Goal: Task Accomplishment & Management: Use online tool/utility

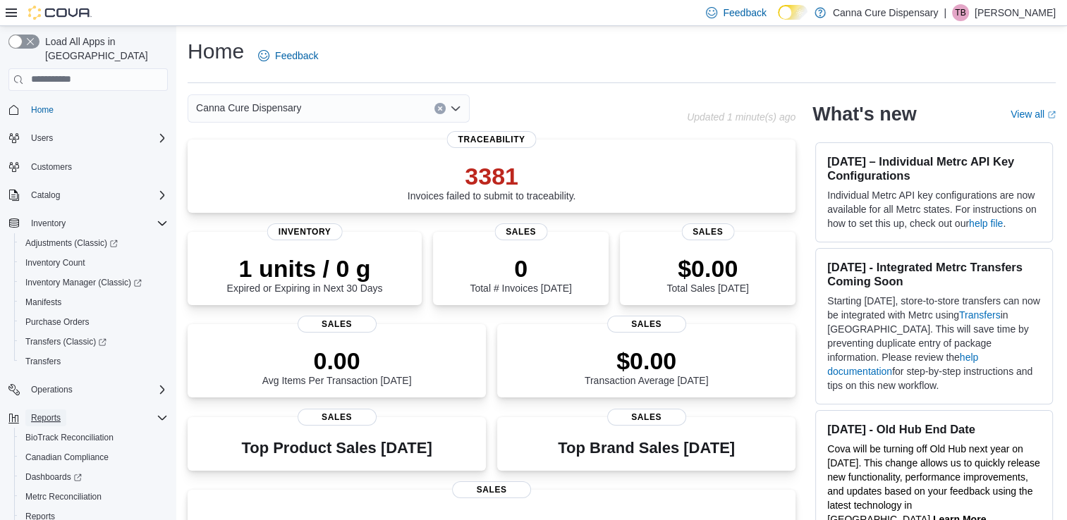
click at [47, 413] on span "Reports" at bounding box center [46, 418] width 30 height 11
click at [48, 413] on span "Reports" at bounding box center [46, 418] width 30 height 11
click at [48, 511] on span "Reports" at bounding box center [40, 516] width 30 height 11
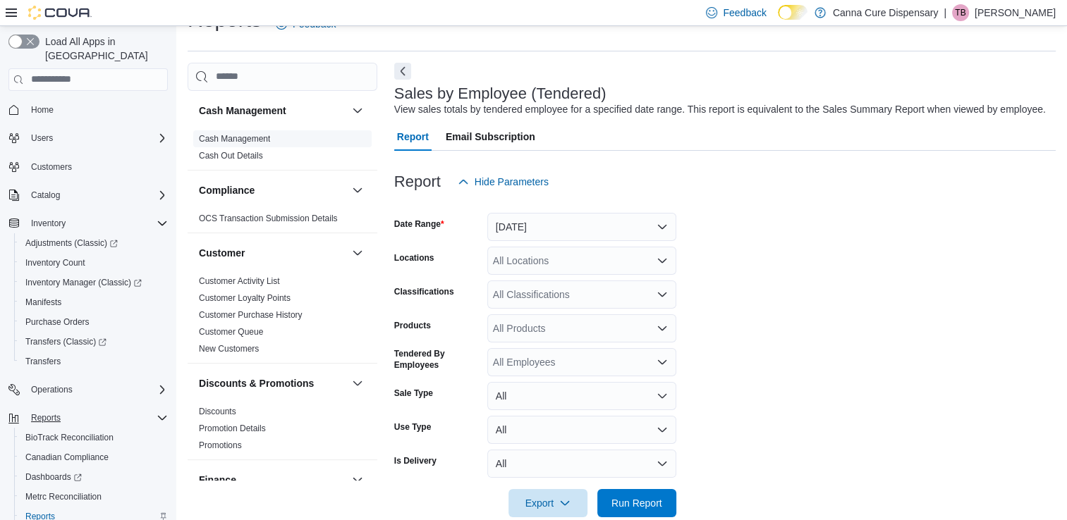
scroll to position [32, 0]
click at [524, 264] on div "All Locations" at bounding box center [581, 260] width 189 height 28
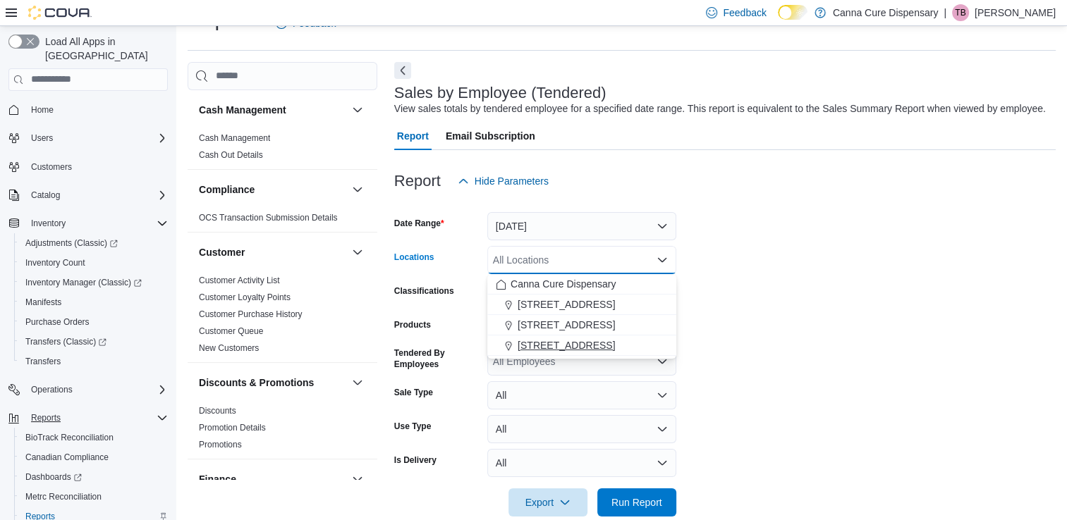
click at [545, 336] on button "1919-B NW Cache Rd" at bounding box center [581, 346] width 189 height 20
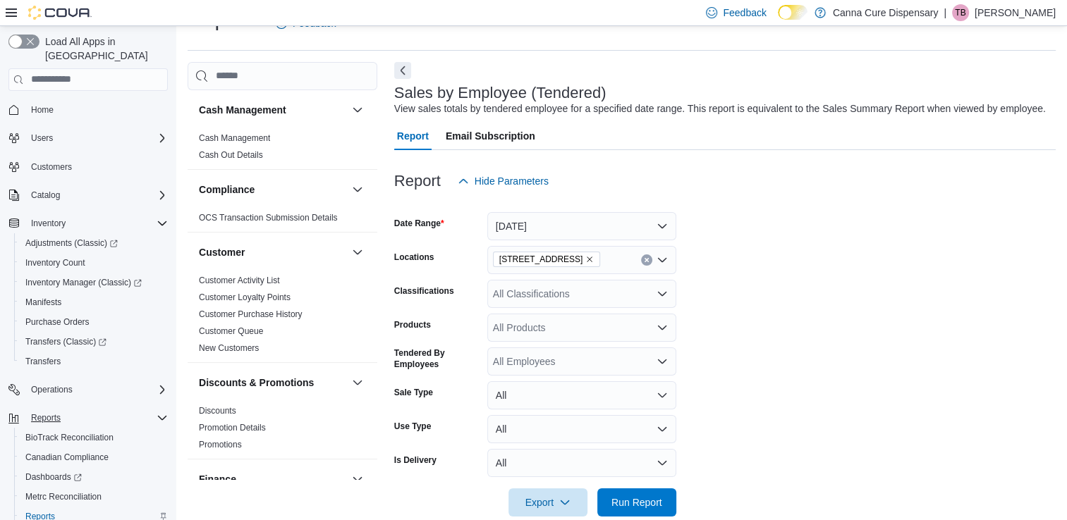
click at [769, 287] on form "Date Range Yesterday Locations 1919-B NW Cache Rd Classifications All Classific…" at bounding box center [724, 356] width 661 height 322
click at [652, 508] on span "Run Report" at bounding box center [636, 502] width 51 height 14
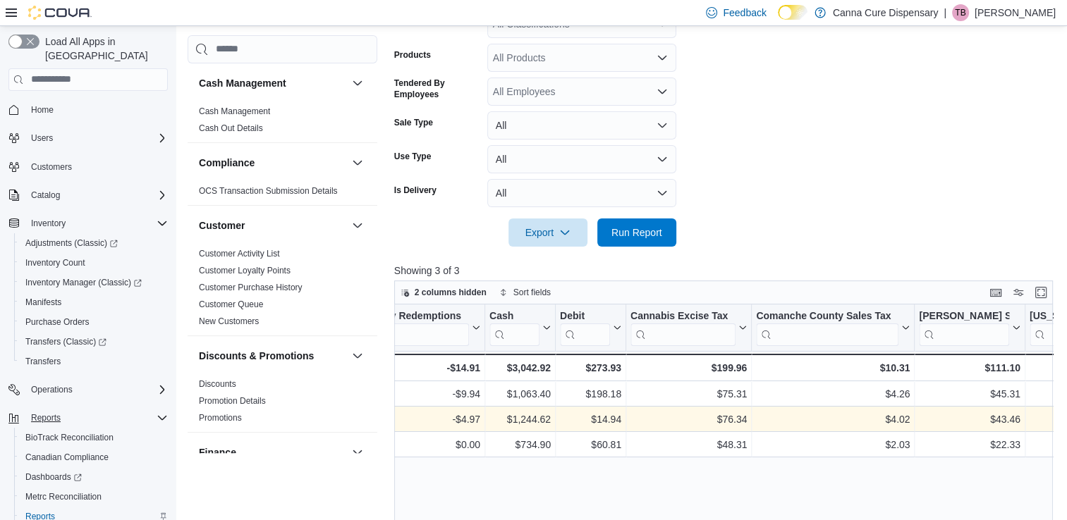
scroll to position [490, 0]
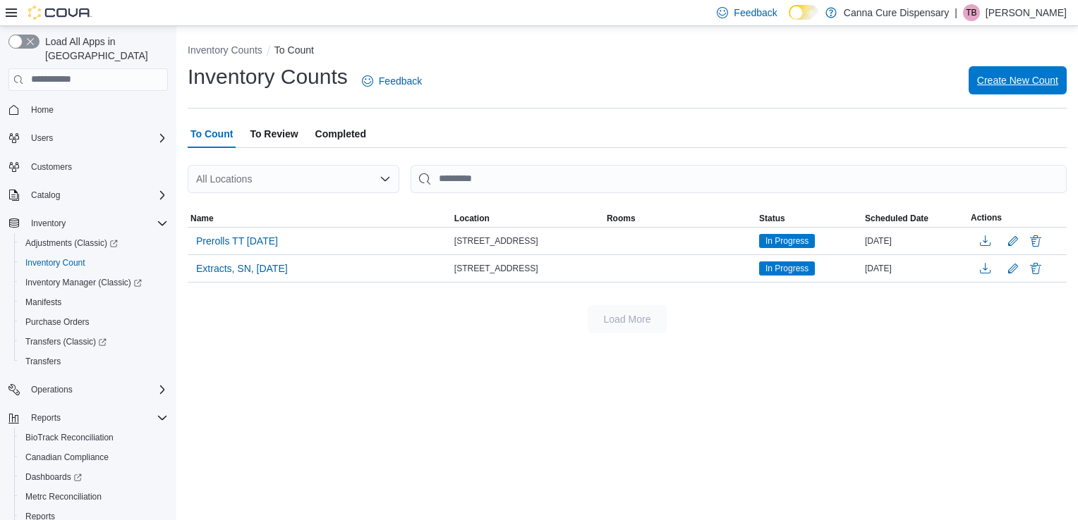
click at [1038, 75] on span "Create New Count" at bounding box center [1017, 80] width 81 height 14
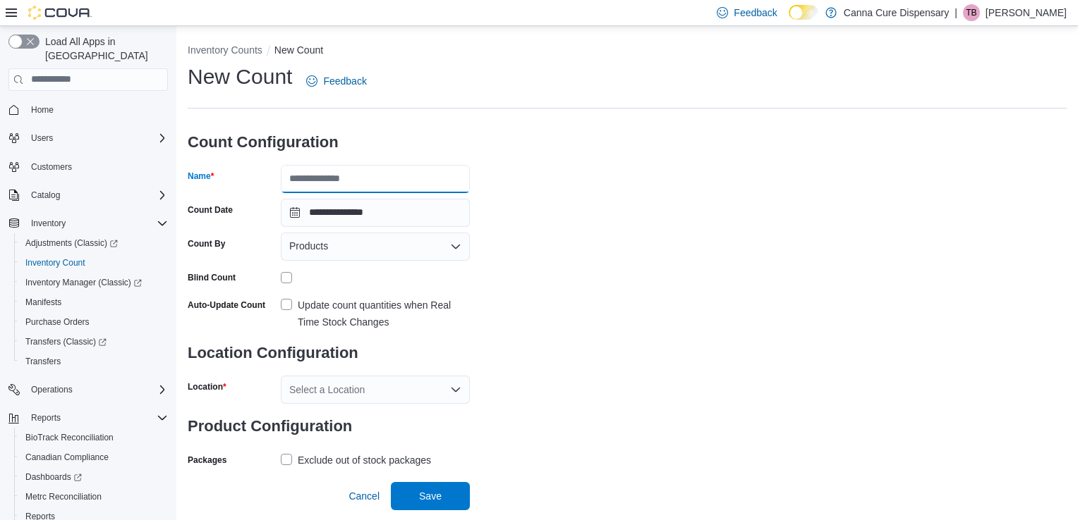
click at [357, 181] on input "Name" at bounding box center [375, 179] width 189 height 28
click at [327, 168] on input "Name" at bounding box center [375, 179] width 189 height 28
type input "**********"
click at [288, 301] on label "Update count quantities when Real Time Stock Changes" at bounding box center [375, 314] width 189 height 34
click at [365, 395] on div "Select a Location" at bounding box center [375, 390] width 189 height 28
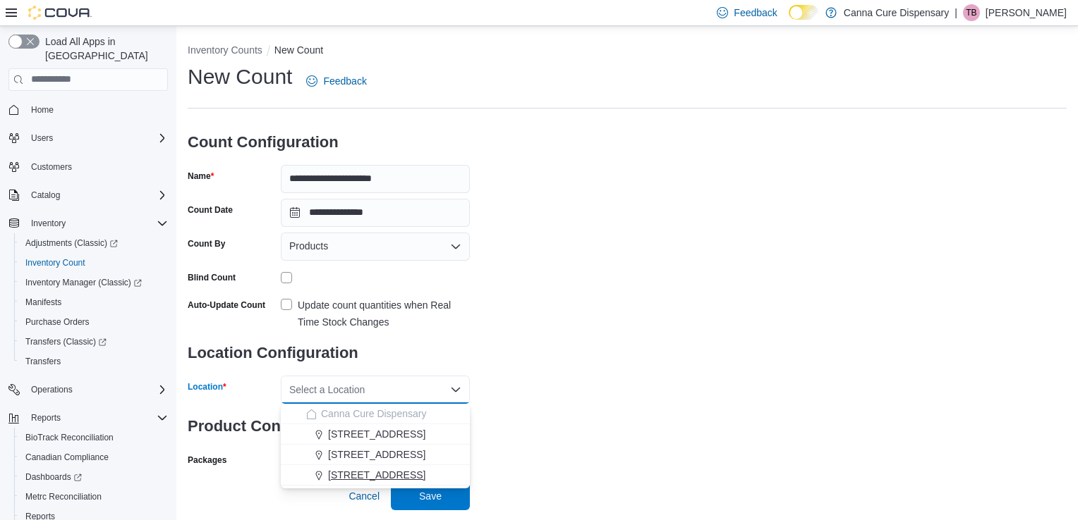
click at [379, 472] on span "1919-B NW Cache Rd" at bounding box center [376, 475] width 97 height 14
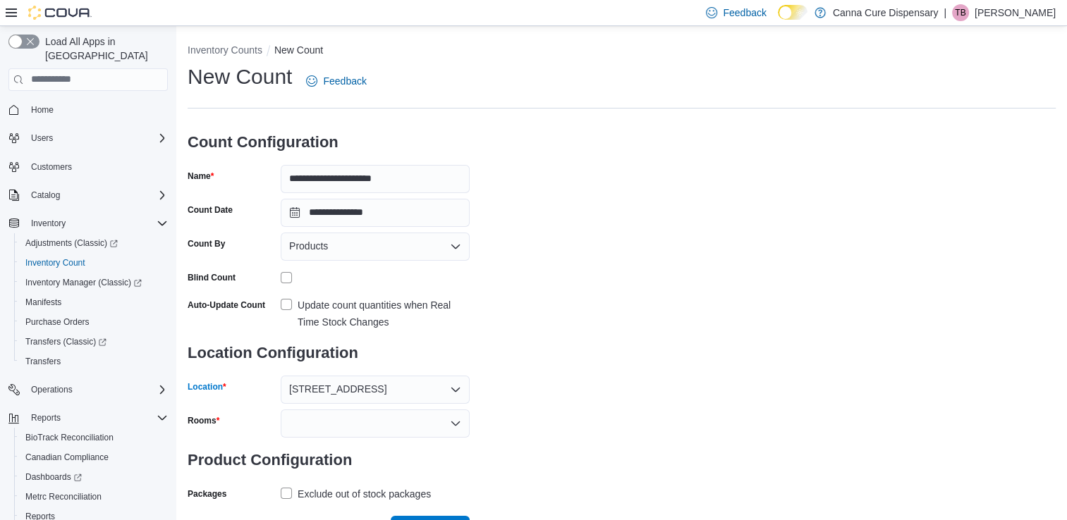
scroll to position [23, 0]
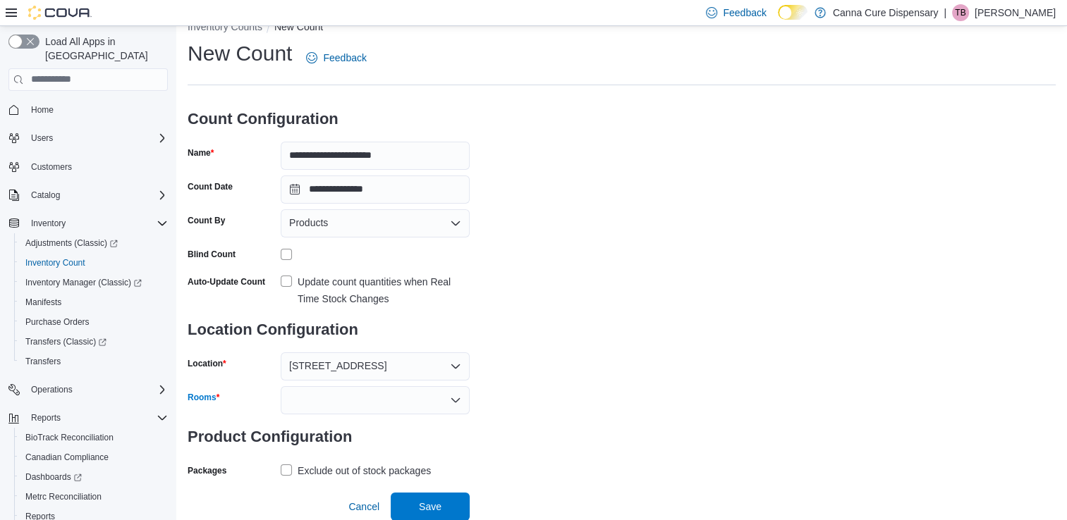
click at [365, 395] on div at bounding box center [375, 400] width 189 height 28
click at [317, 426] on span "sales Room" at bounding box center [375, 424] width 172 height 14
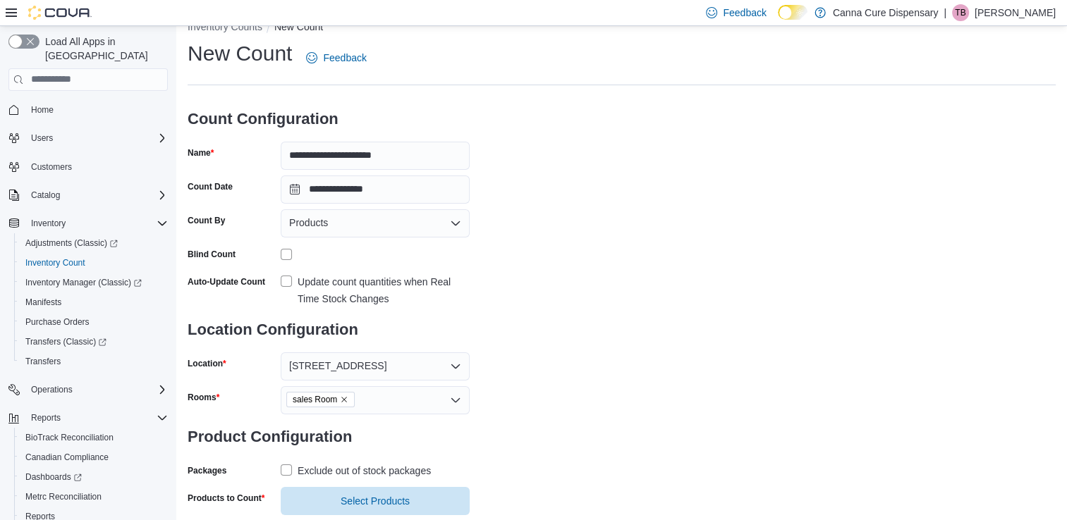
click at [578, 404] on div "**********" at bounding box center [622, 277] width 868 height 476
click at [286, 472] on label "Exclude out of stock packages" at bounding box center [356, 471] width 150 height 17
click at [343, 499] on span "Select Products" at bounding box center [375, 501] width 69 height 14
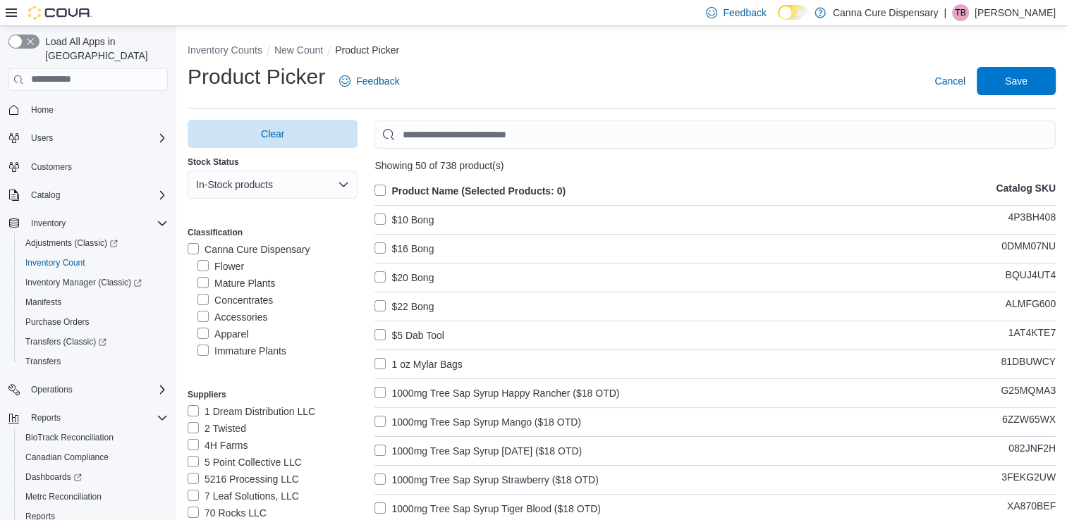
click at [204, 300] on label "Concentrates" at bounding box center [234, 300] width 75 height 17
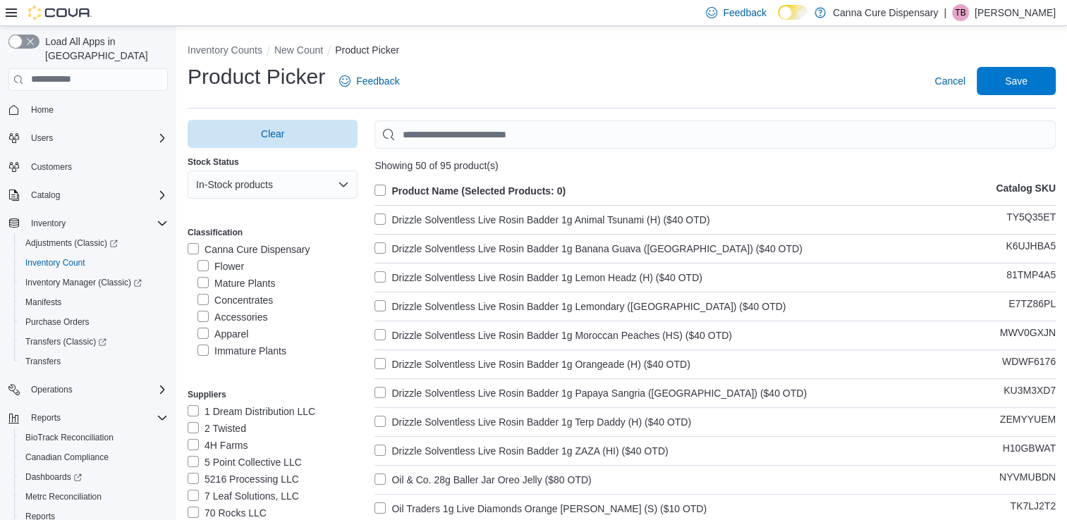
click at [384, 193] on label "Product Name (Selected Products: 0)" at bounding box center [469, 191] width 191 height 17
click at [1011, 80] on span "Save" at bounding box center [1016, 80] width 62 height 28
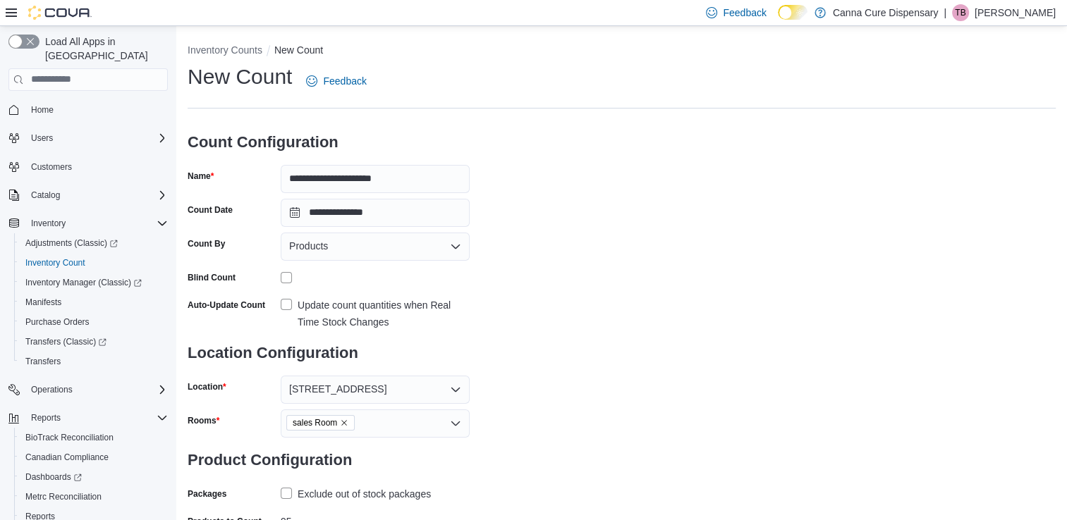
scroll to position [85, 0]
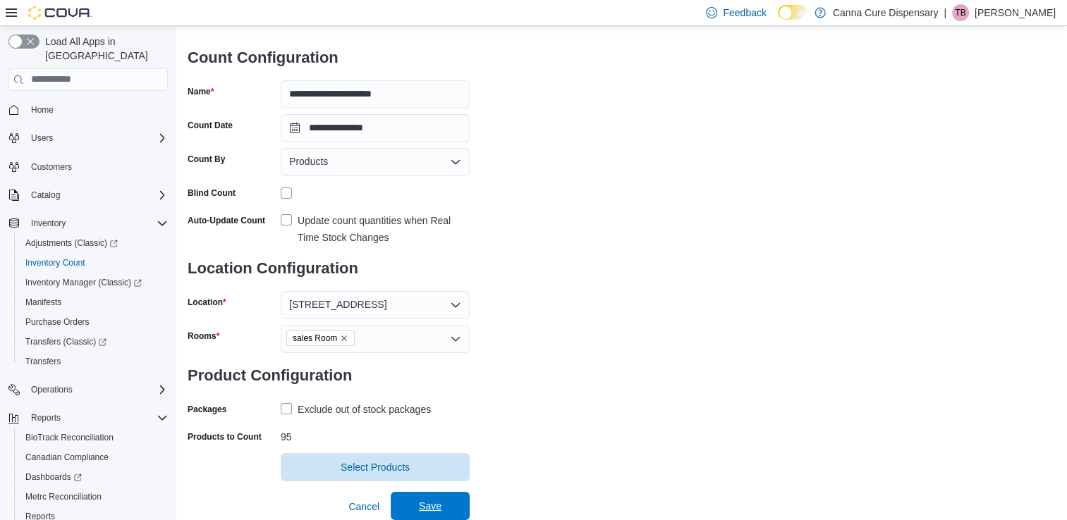
click at [437, 502] on span "Save" at bounding box center [430, 506] width 23 height 14
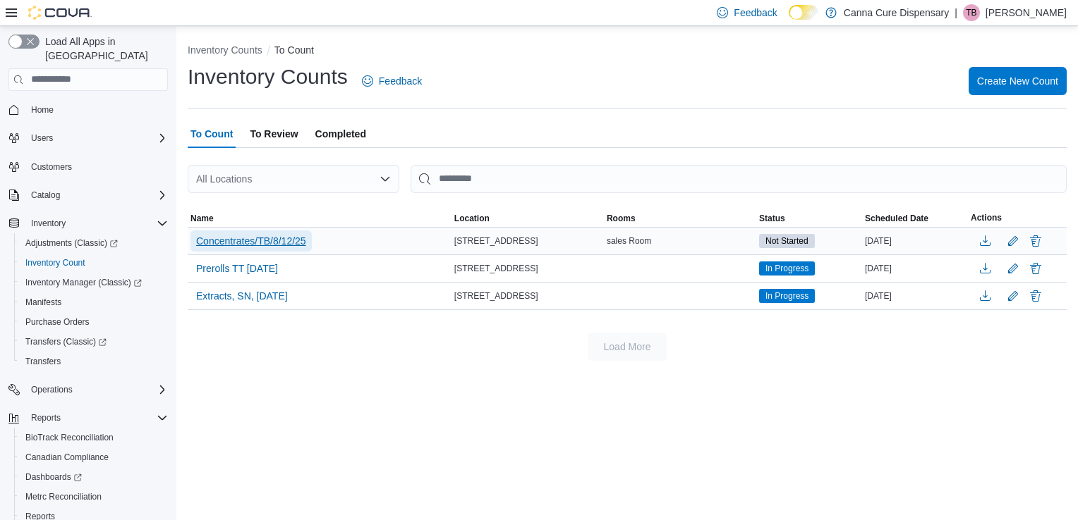
click at [262, 238] on span "Concentrates/TB/8/12/25" at bounding box center [251, 241] width 110 height 14
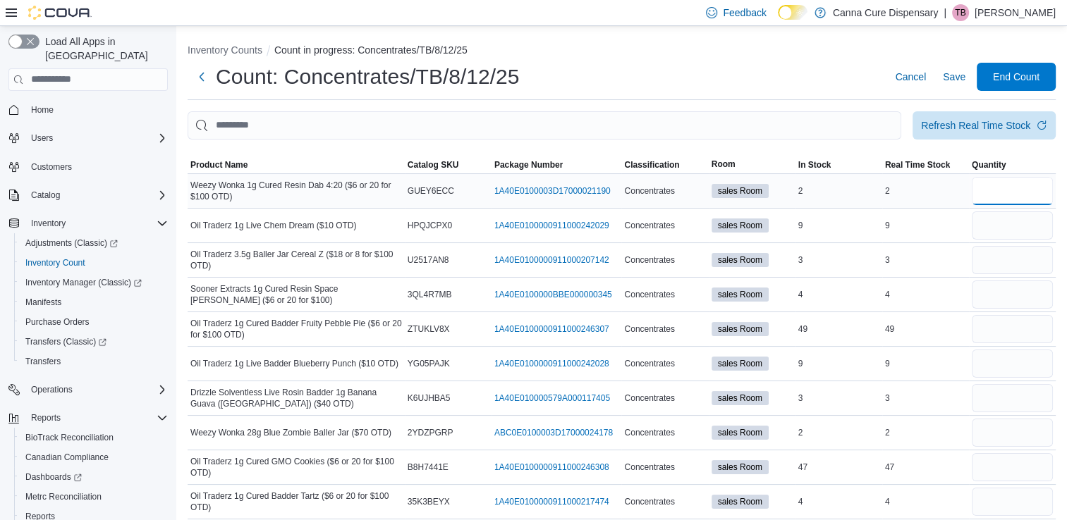
click at [1019, 187] on input "number" at bounding box center [1012, 191] width 81 height 28
type input "*"
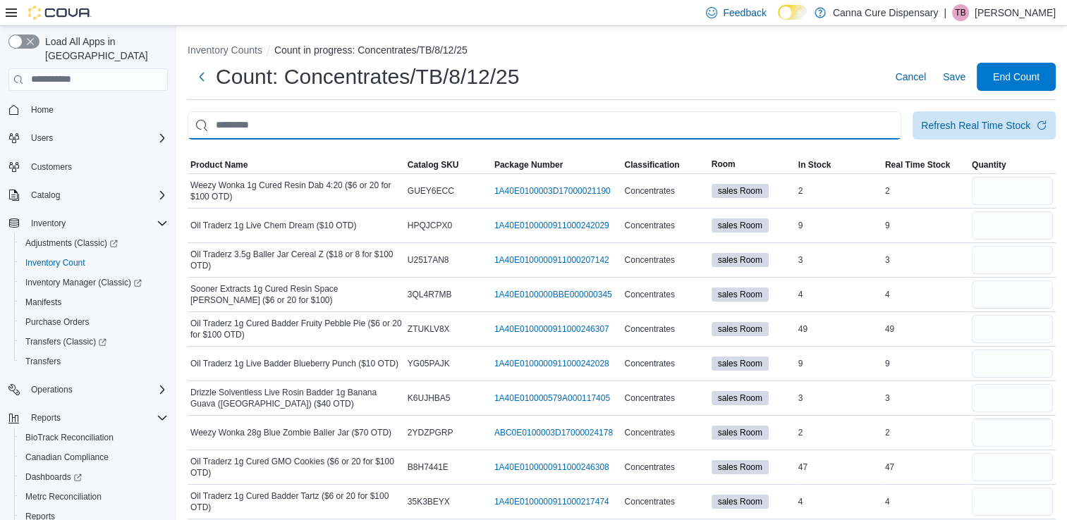
click at [303, 122] on input "This is a search bar. After typing your query, hit enter to filter the results …" at bounding box center [545, 125] width 714 height 28
type input "**********"
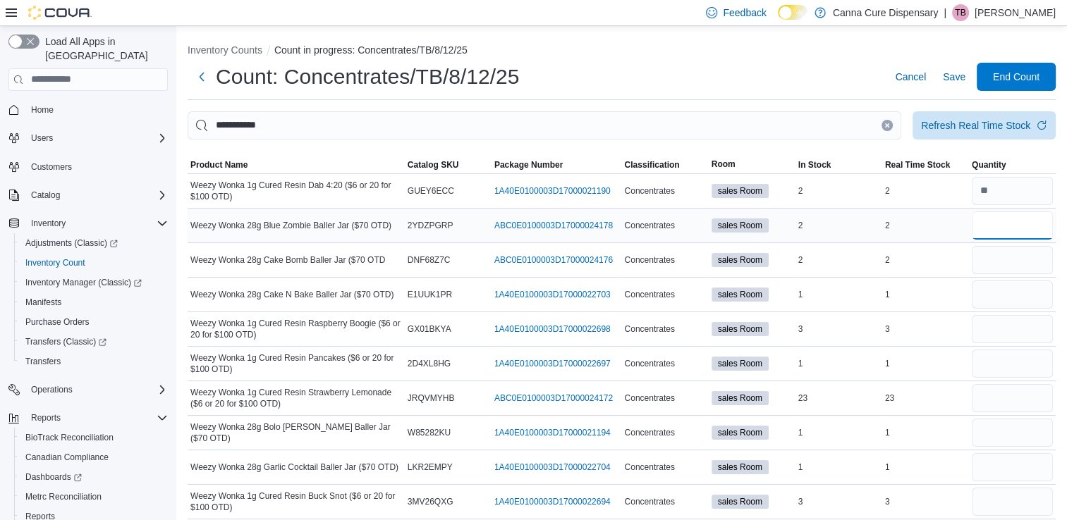
click at [1009, 230] on input "number" at bounding box center [1012, 226] width 81 height 28
type input "*"
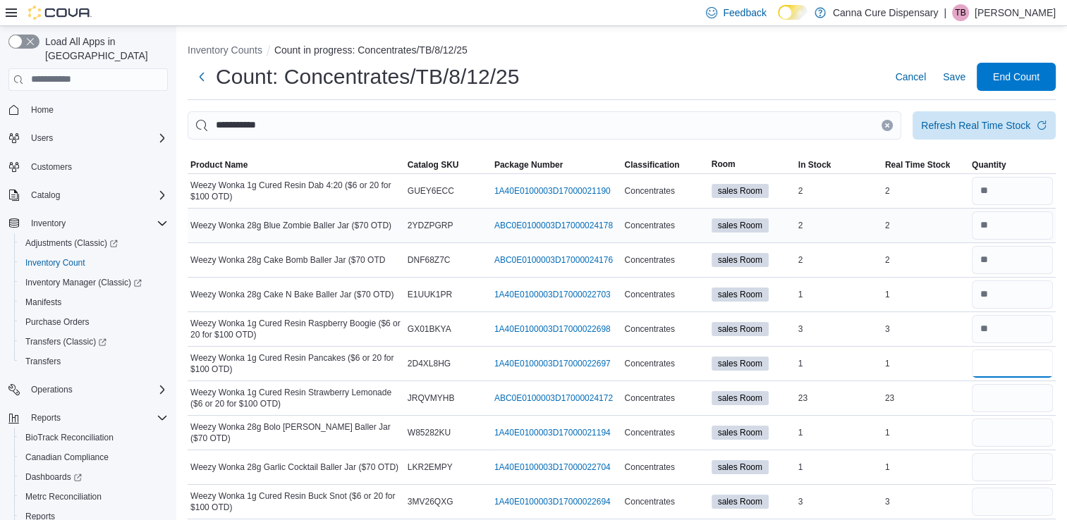
type input "*"
type input "**"
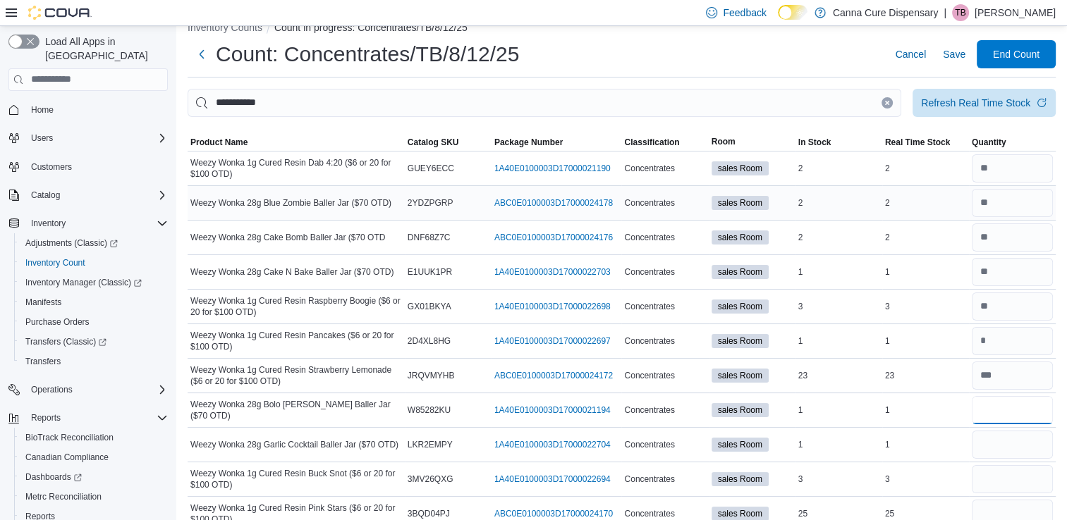
scroll to position [23, 0]
type input "*"
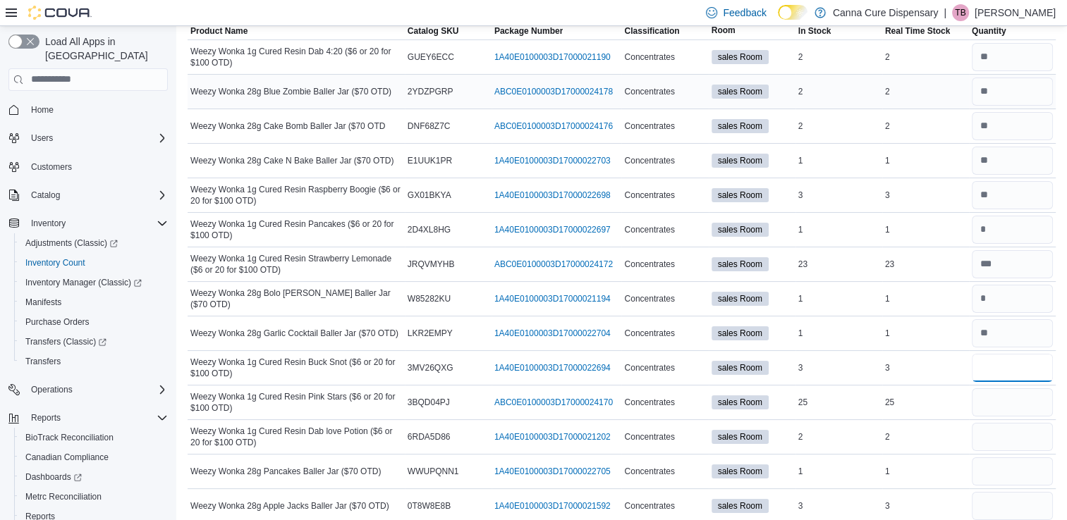
scroll to position [144, 0]
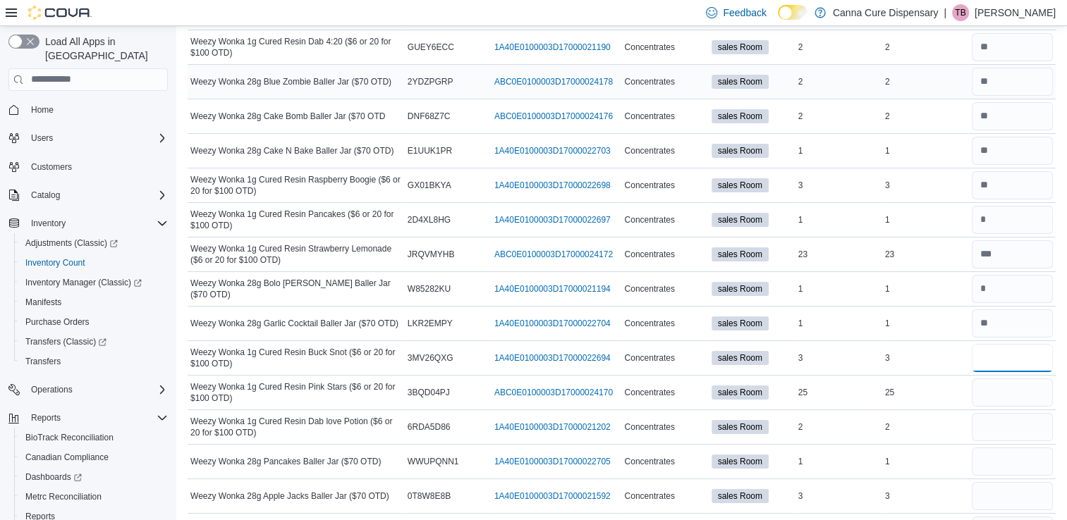
type input "*"
type input "**"
type input "*"
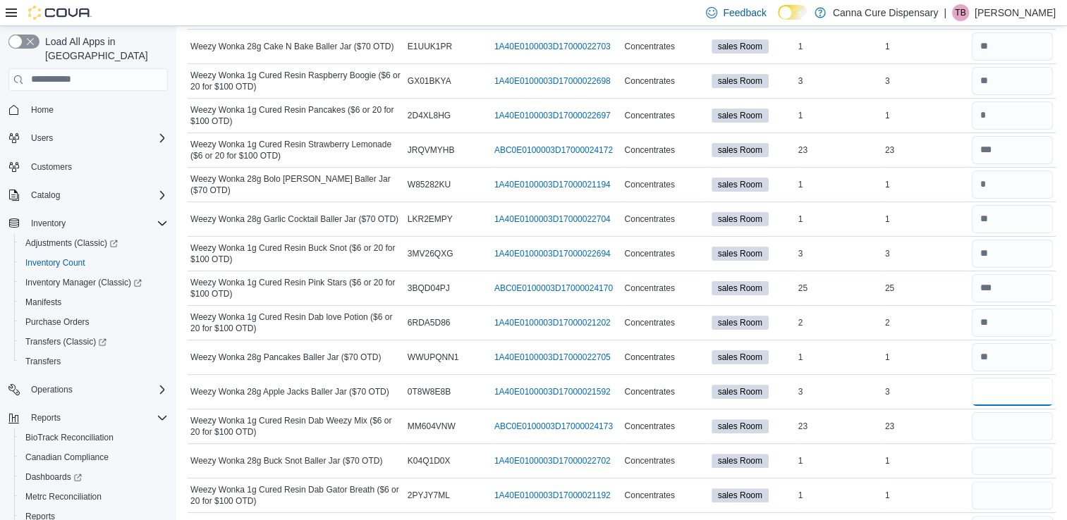
scroll to position [251, 0]
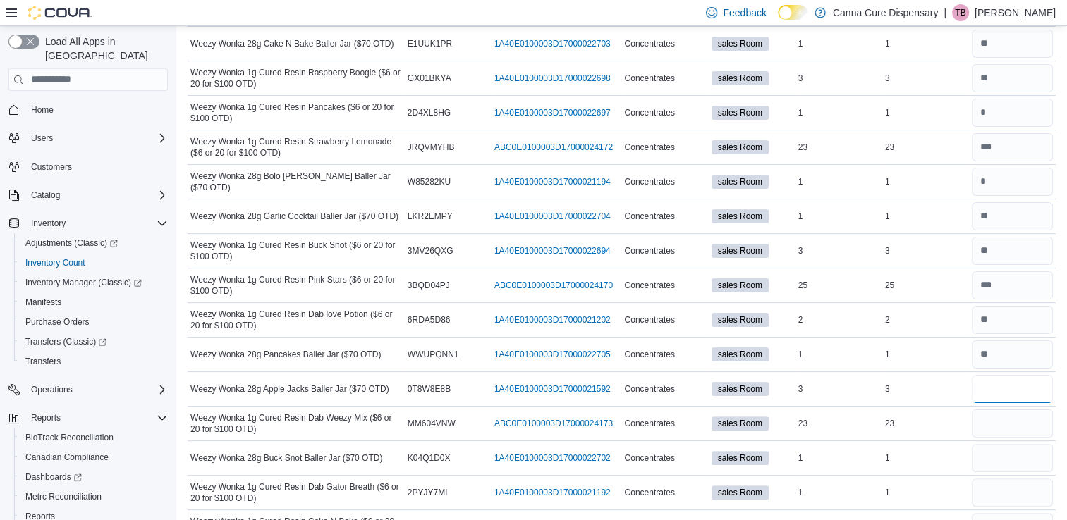
type input "*"
type input "**"
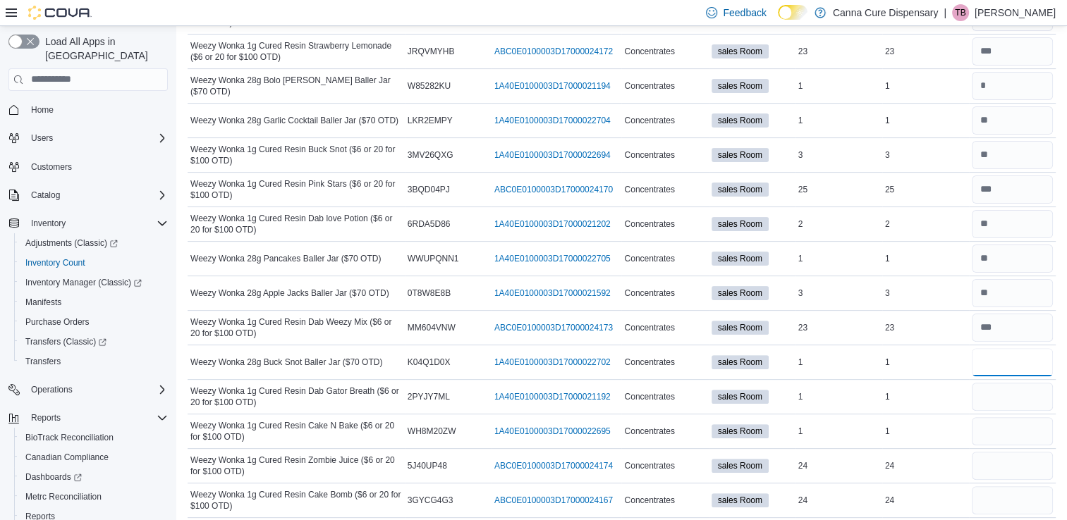
scroll to position [348, 0]
type input "*"
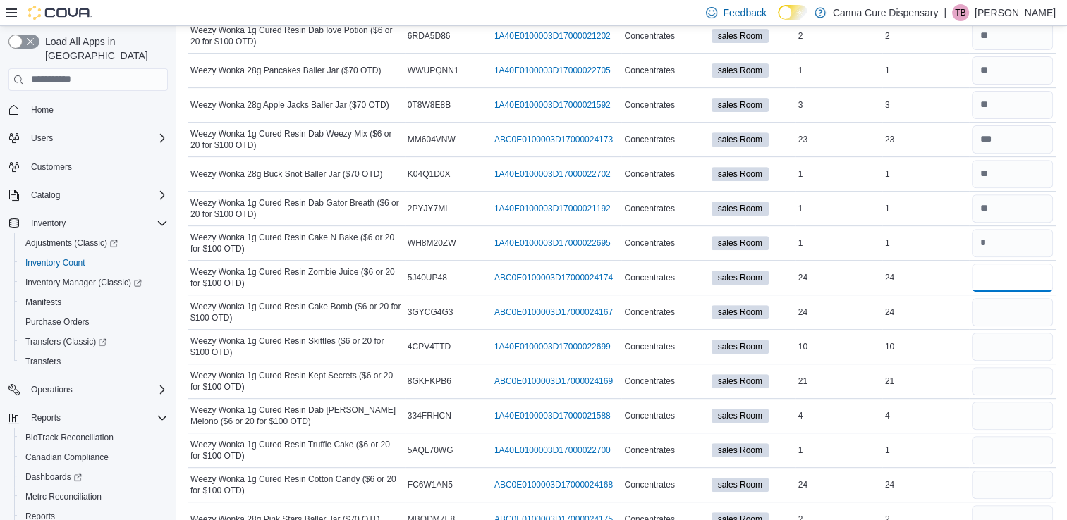
scroll to position [536, 0]
type input "**"
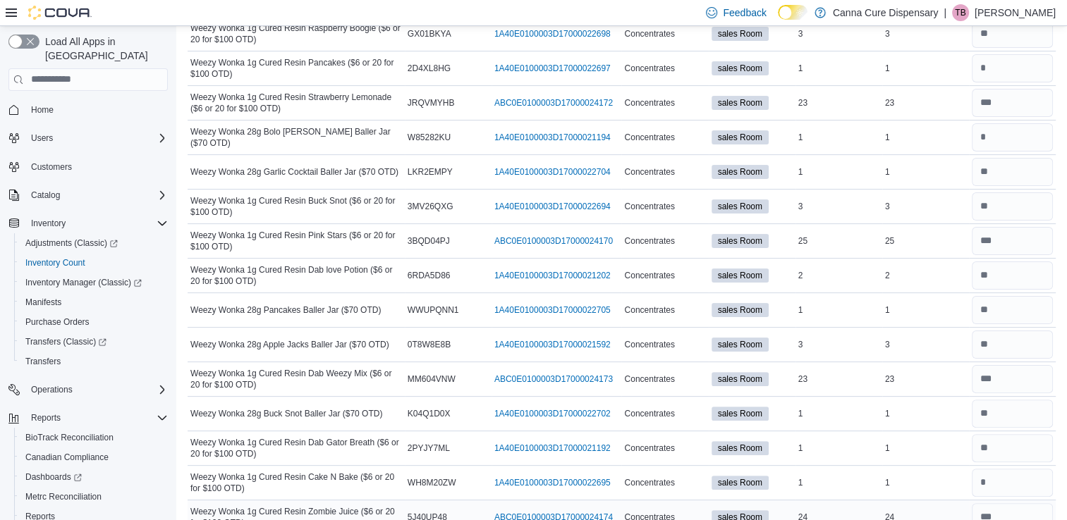
scroll to position [296, 0]
click at [1011, 107] on input "number" at bounding box center [1012, 102] width 81 height 28
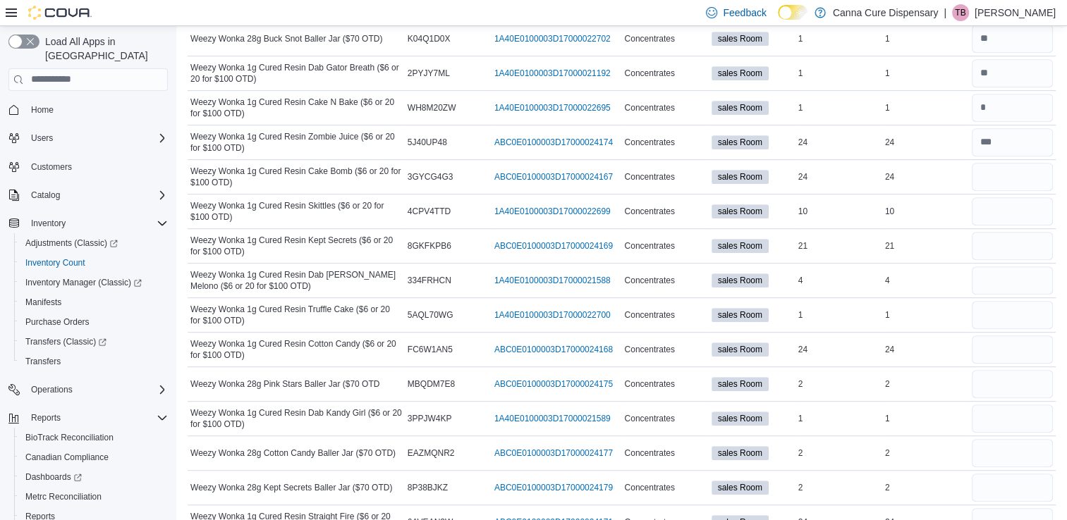
scroll to position [669, 0]
type input "**"
click at [1001, 175] on input "number" at bounding box center [1012, 178] width 81 height 28
type input "**"
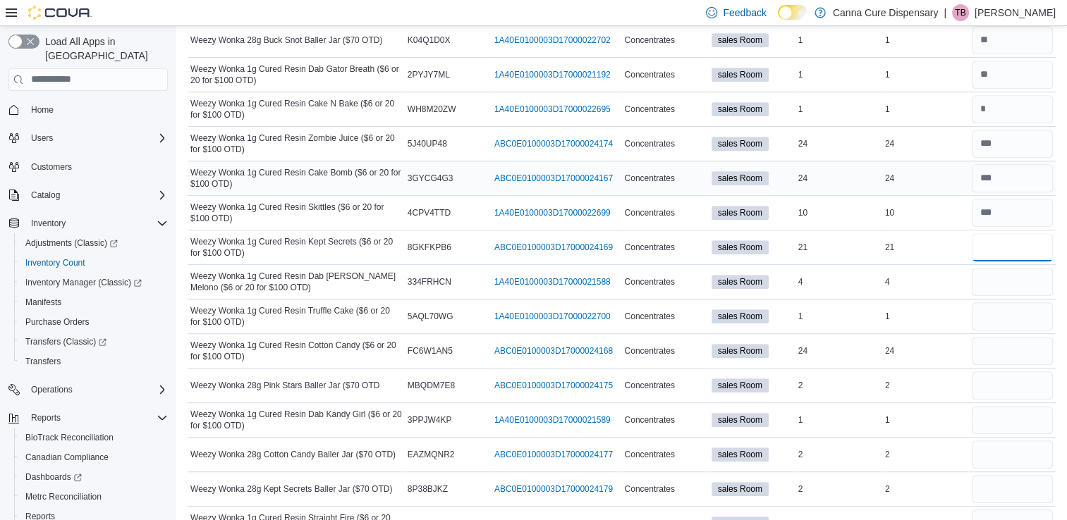
type input "**"
type input "*"
click at [1003, 141] on input "number" at bounding box center [1012, 144] width 81 height 28
type input "**"
click at [1007, 321] on input "number" at bounding box center [1012, 317] width 81 height 28
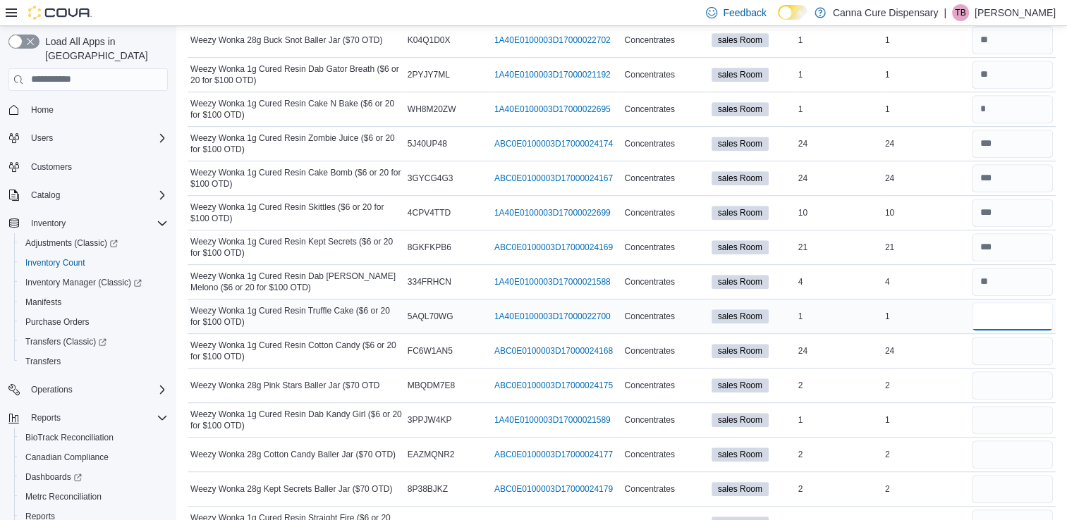
type input "*"
type input "**"
type input "*"
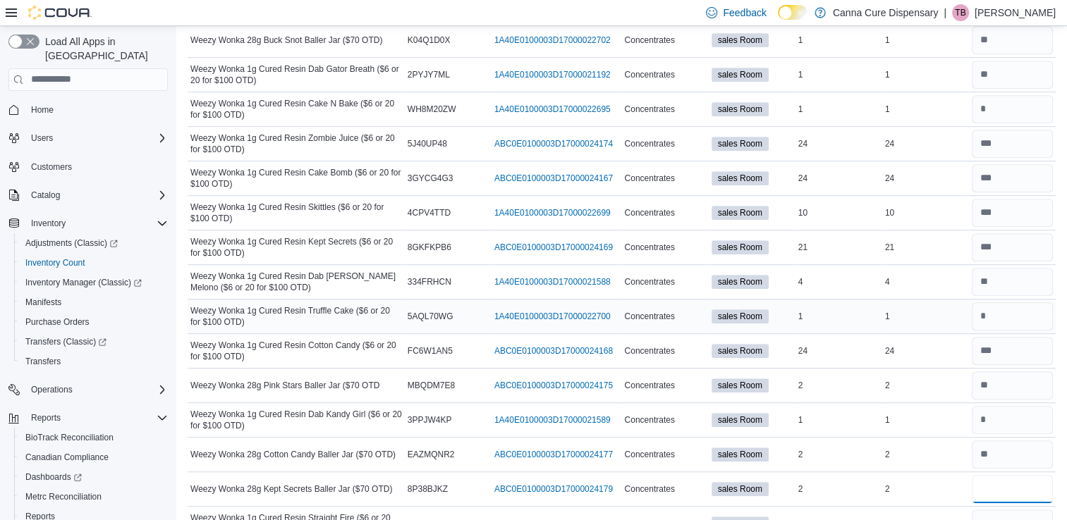
scroll to position [731, 0]
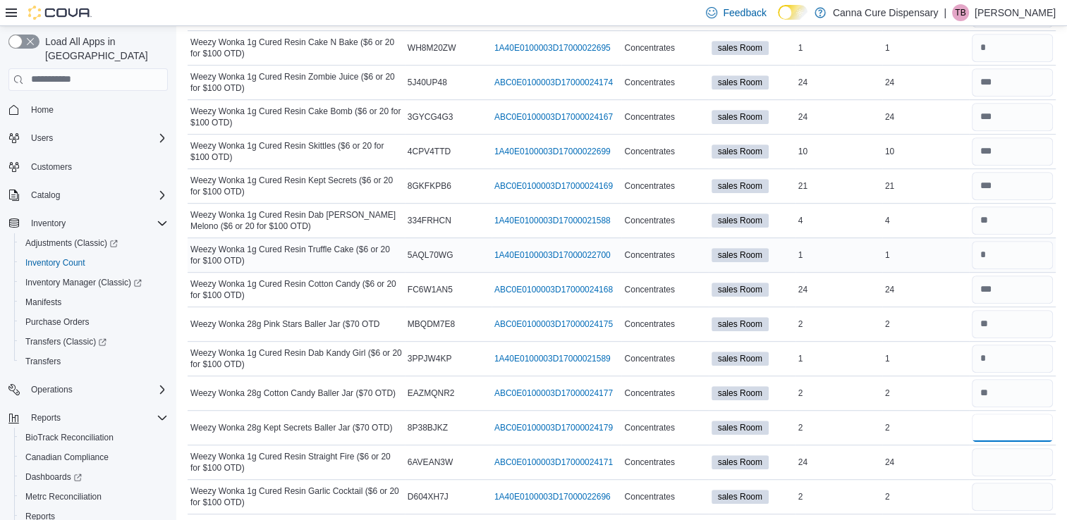
type input "*"
type input "**"
type input "*"
click at [1010, 357] on input "number" at bounding box center [1012, 359] width 81 height 28
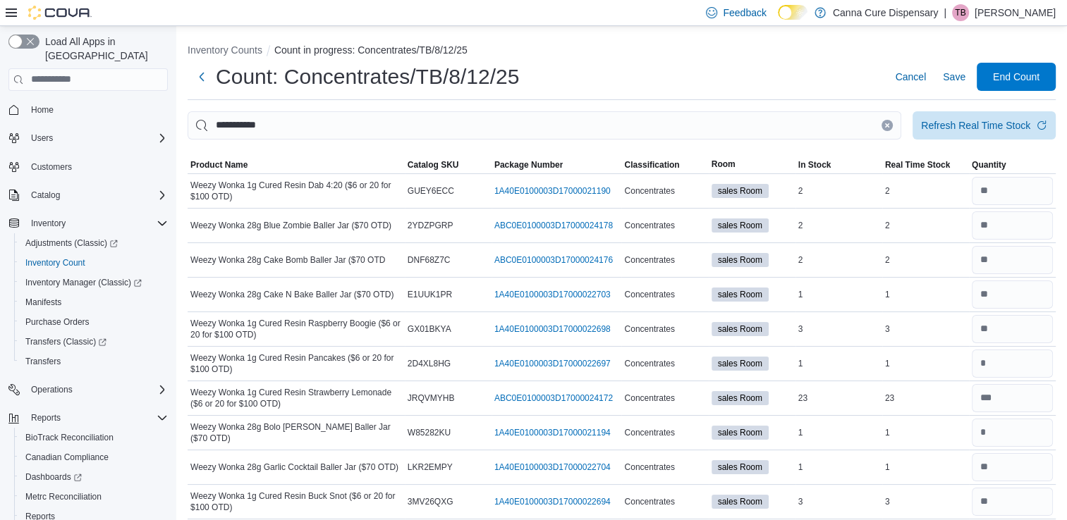
type input "*"
click at [441, 130] on input "**********" at bounding box center [545, 125] width 714 height 28
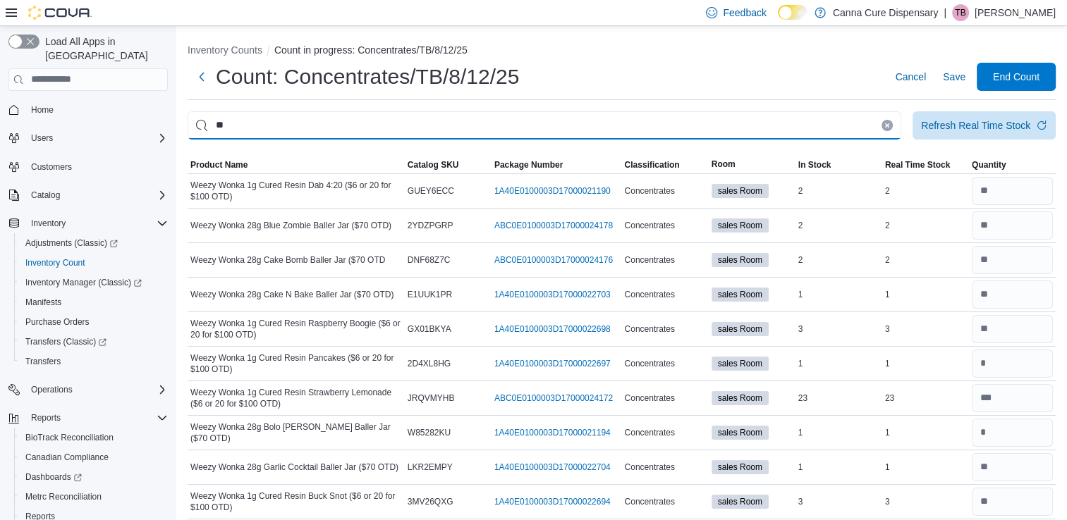
type input "*"
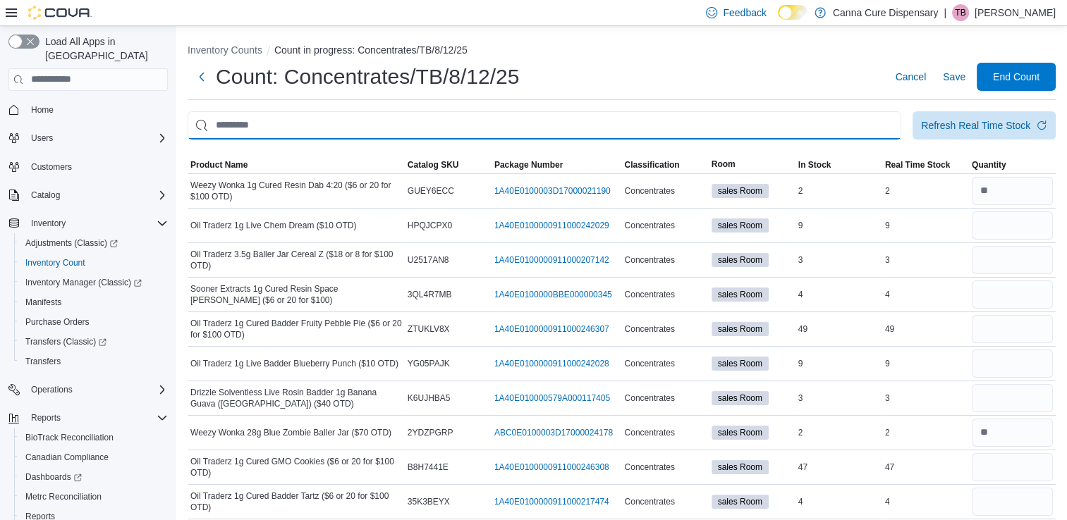
click at [257, 125] on input "This is a search bar. After typing your query, hit enter to filter the results …" at bounding box center [545, 125] width 714 height 28
type input "**********"
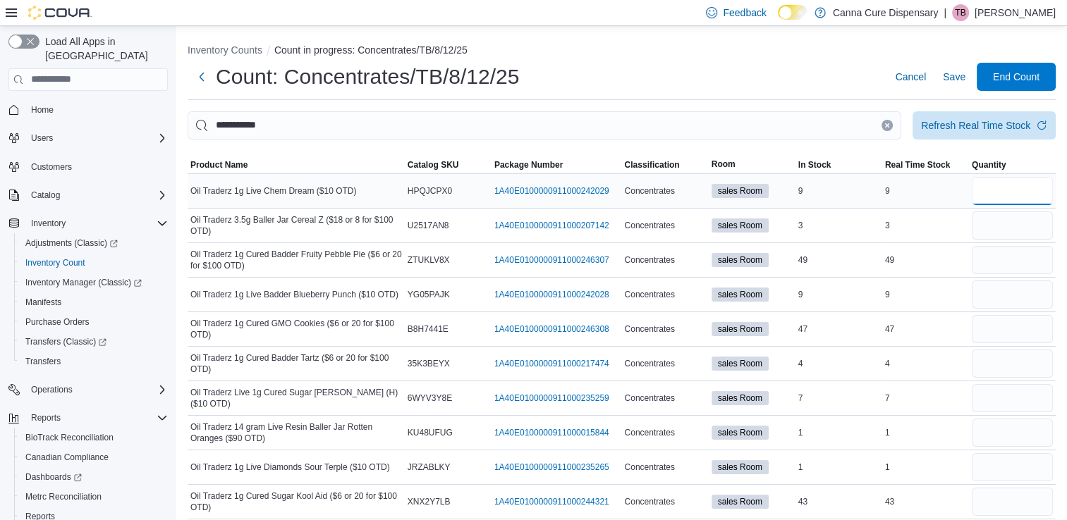
click at [1033, 194] on input "number" at bounding box center [1012, 191] width 81 height 28
type input "*"
click at [1015, 252] on input "number" at bounding box center [1012, 260] width 81 height 28
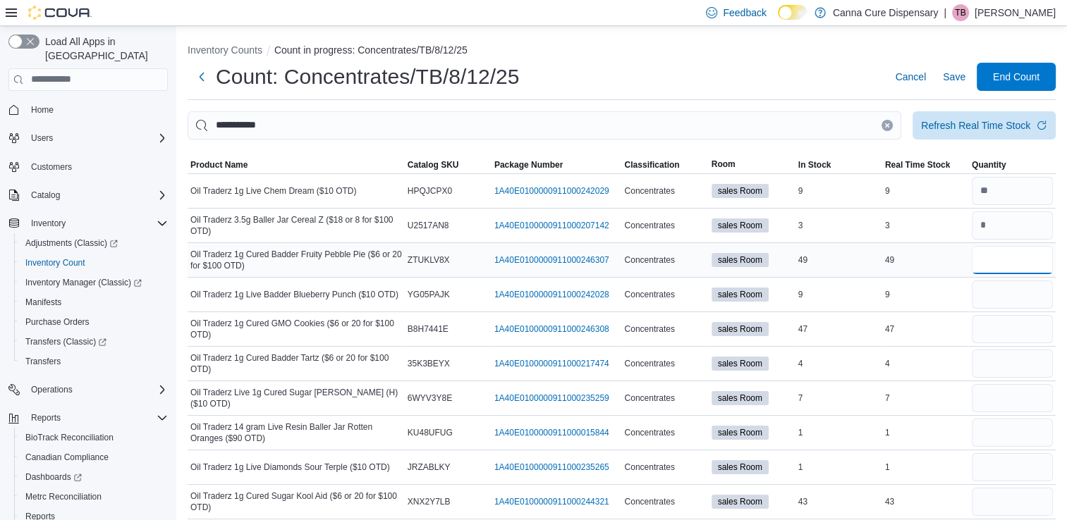
type input "**"
type input "*"
type input "**"
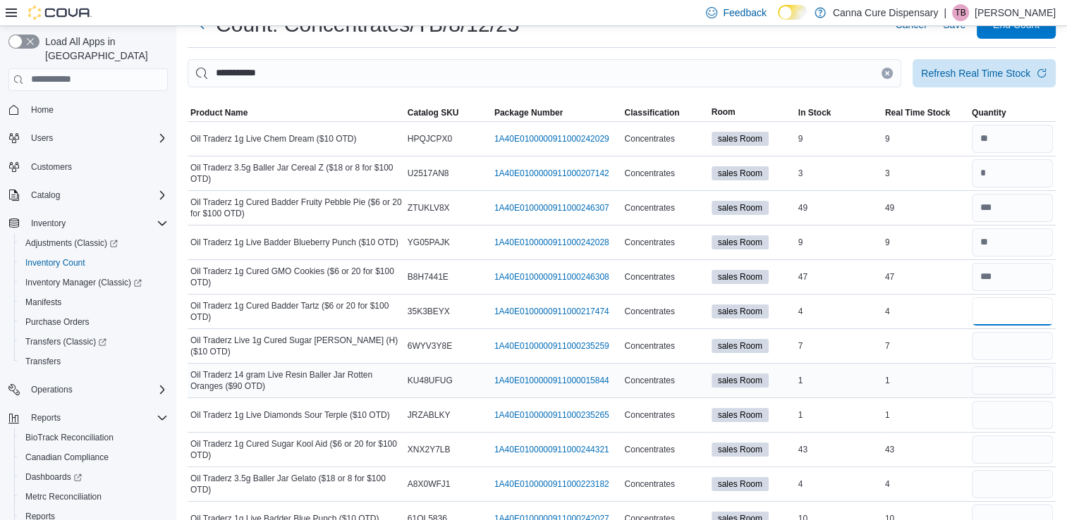
scroll to position [58, 0]
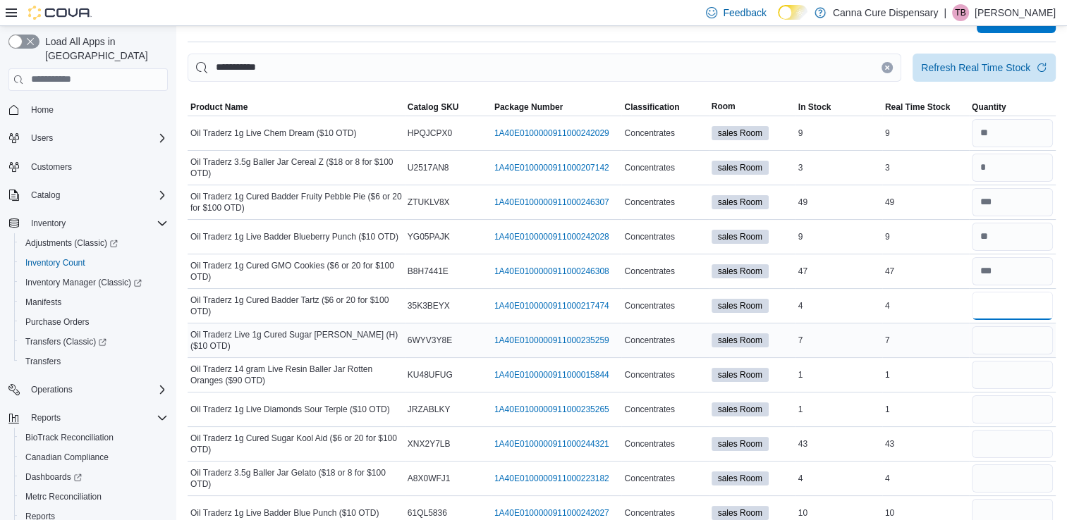
type input "*"
click at [1011, 334] on input "number" at bounding box center [1012, 341] width 81 height 28
type input "*"
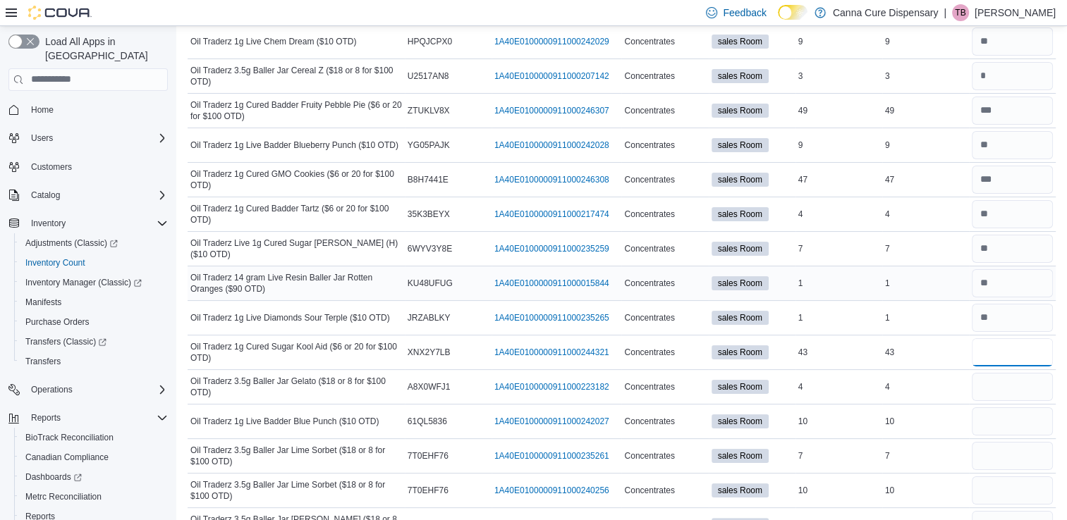
scroll to position [154, 0]
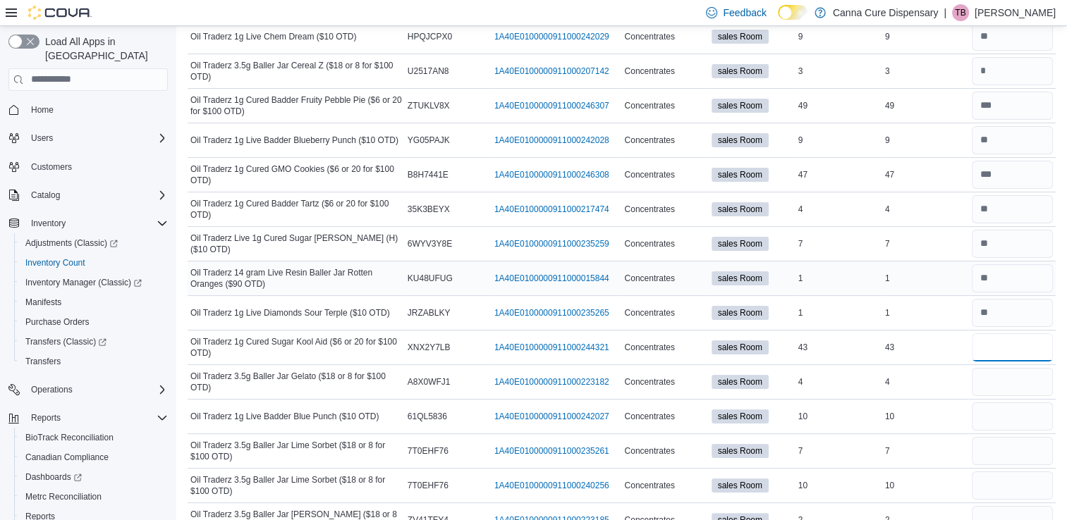
type input "**"
click at [1028, 379] on input "number" at bounding box center [1012, 382] width 81 height 28
click at [1025, 66] on input "number" at bounding box center [1012, 71] width 81 height 28
type input "*"
click at [1016, 379] on input "number" at bounding box center [1012, 382] width 81 height 28
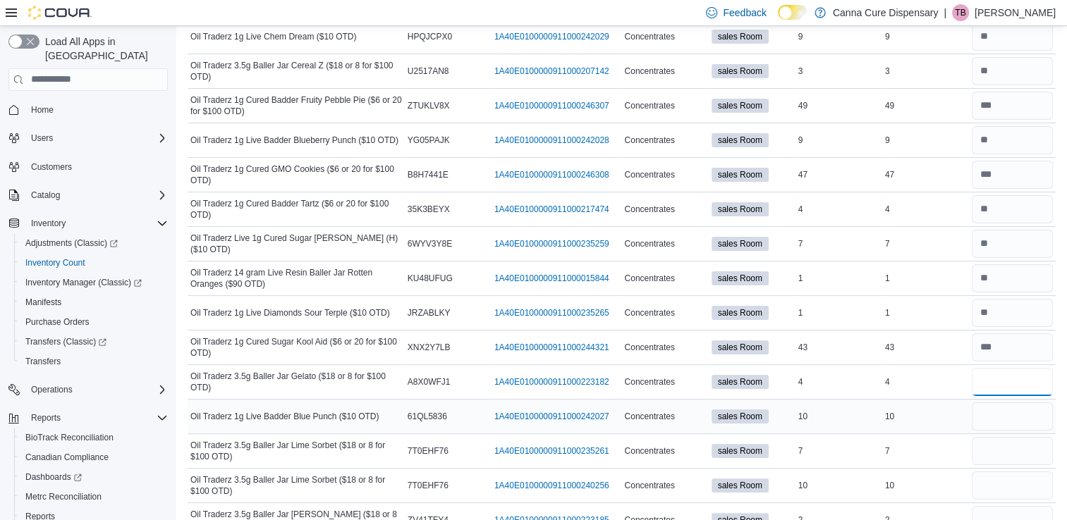
type input "*"
click at [1016, 416] on input "number" at bounding box center [1012, 417] width 81 height 28
type input "**"
type input "*"
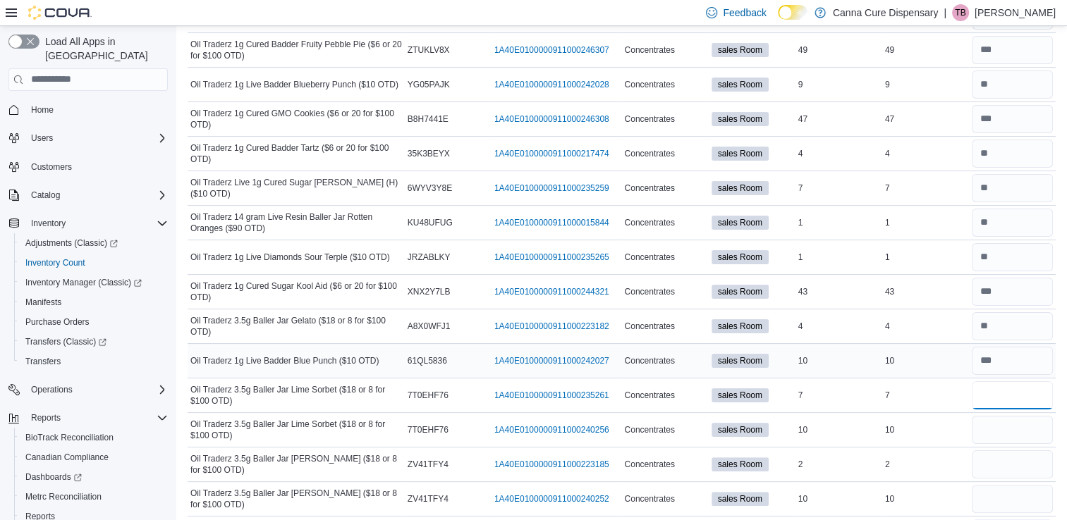
scroll to position [211, 0]
type input "*"
click at [1008, 429] on input "number" at bounding box center [1012, 429] width 81 height 28
type input "*"
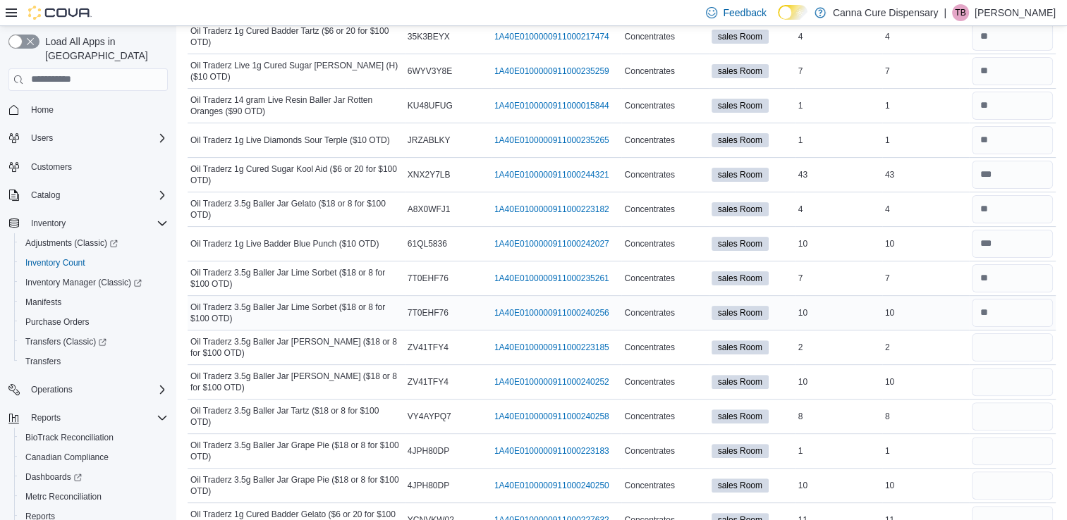
scroll to position [329, 0]
click at [1001, 346] on input "number" at bounding box center [1012, 346] width 81 height 28
type input "*"
type input "**"
type input "*"
